Goal: Task Accomplishment & Management: Manage account settings

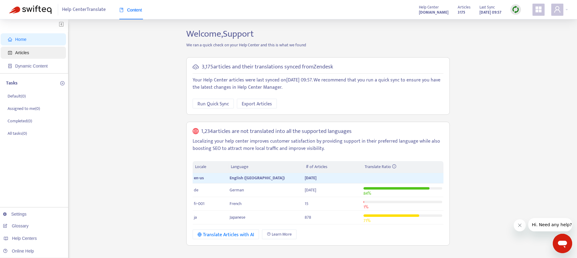
click at [25, 54] on span "Articles" at bounding box center [22, 52] width 14 height 5
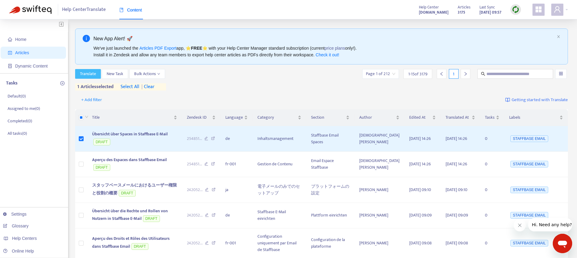
click at [89, 77] on span "Translate" at bounding box center [88, 74] width 16 height 7
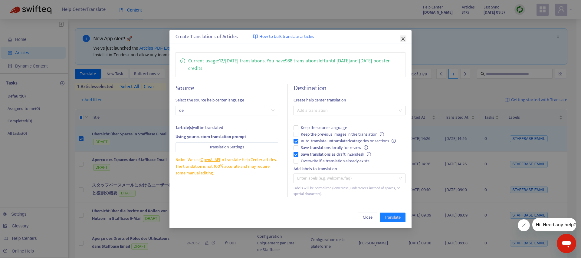
click at [402, 37] on icon "close" at bounding box center [403, 38] width 5 height 5
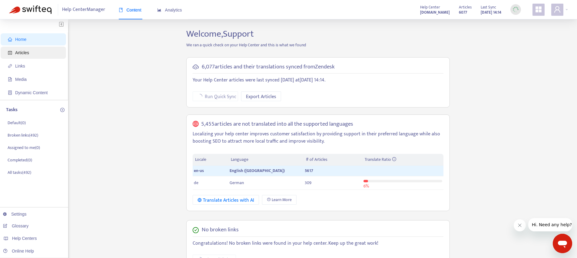
click at [18, 58] on span "Articles" at bounding box center [34, 53] width 53 height 12
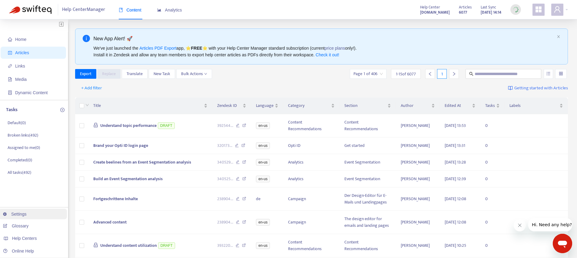
click at [12, 214] on link "Settings" at bounding box center [15, 214] width 24 height 5
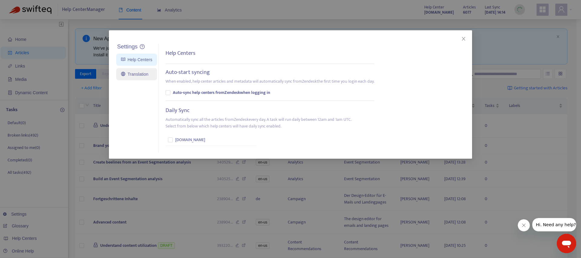
click at [140, 74] on link "Translation" at bounding box center [134, 74] width 27 height 5
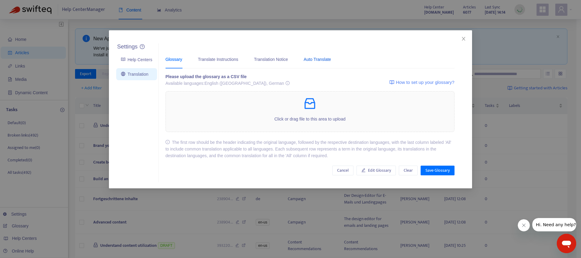
click at [314, 61] on div "Auto Translate" at bounding box center [317, 59] width 27 height 7
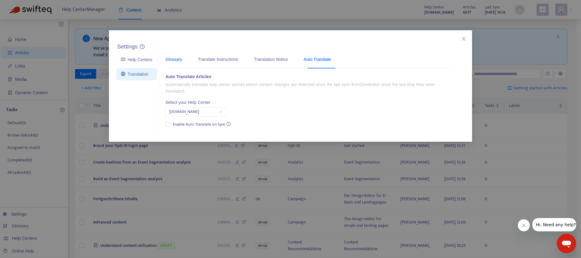
click at [178, 60] on div "Glossary" at bounding box center [174, 59] width 17 height 7
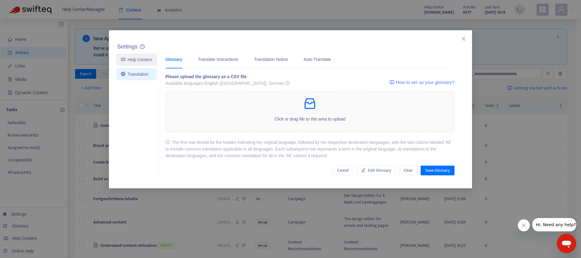
click at [130, 62] on link "Help Centers" at bounding box center [136, 59] width 31 height 5
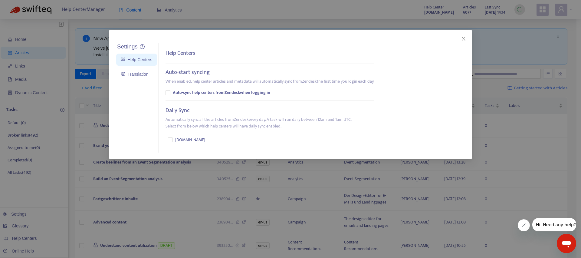
click at [50, 62] on div "Settings Help Centers Translation Settings Help Centers Auto-start syncing When…" at bounding box center [290, 129] width 581 height 258
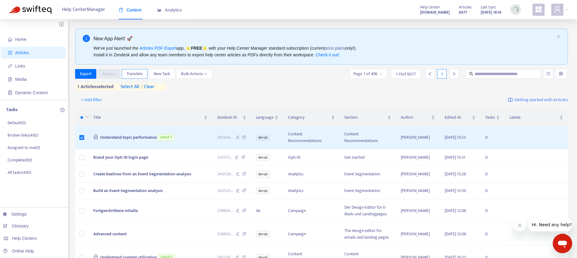
click at [126, 74] on button "Translate" at bounding box center [135, 74] width 26 height 10
click at [136, 75] on span "Translate" at bounding box center [135, 74] width 16 height 7
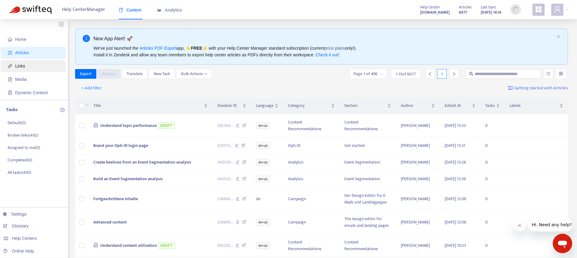
click at [35, 70] on span "Links" at bounding box center [34, 66] width 53 height 12
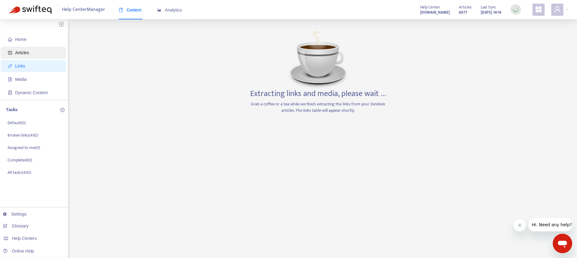
click at [32, 54] on span "Articles" at bounding box center [34, 53] width 53 height 12
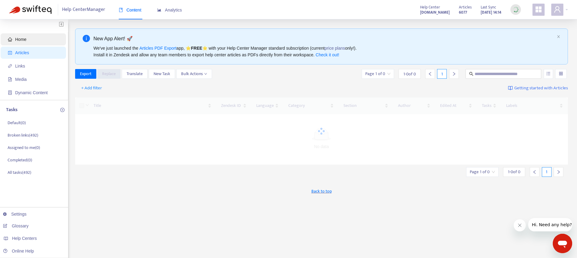
click at [27, 39] on span "Home" at bounding box center [34, 39] width 53 height 12
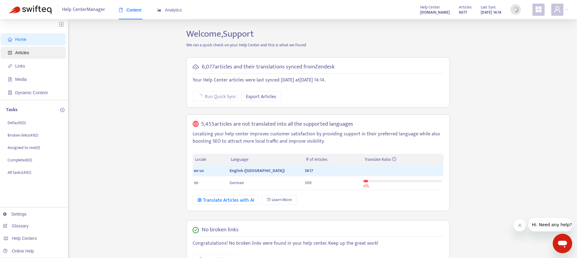
click at [21, 56] on span "Articles" at bounding box center [34, 53] width 53 height 12
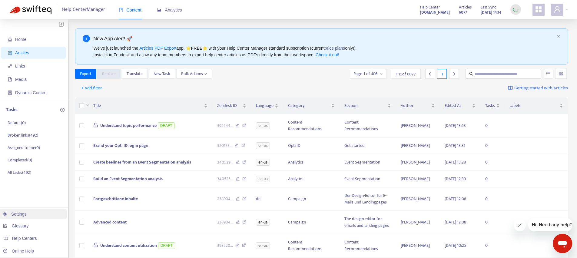
click at [22, 215] on link "Settings" at bounding box center [15, 214] width 24 height 5
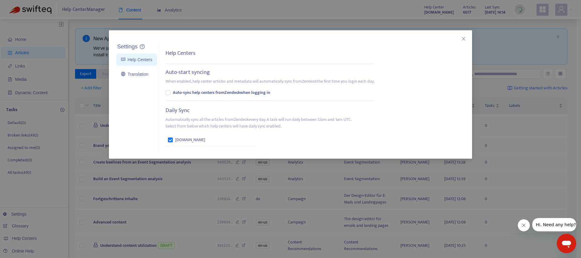
click at [423, 109] on div "Settings Help Centers Translation Settings Help Centers Auto-start syncing When…" at bounding box center [296, 98] width 363 height 110
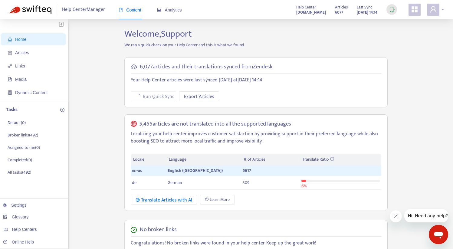
click at [437, 11] on span at bounding box center [433, 10] width 12 height 12
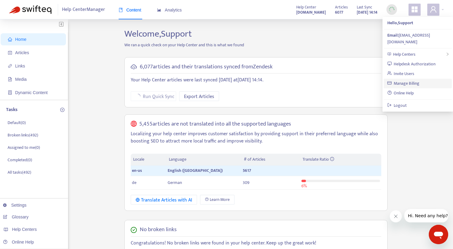
click at [414, 80] on link "Manage Billing" at bounding box center [403, 83] width 32 height 7
